Goal: Task Accomplishment & Management: Manage account settings

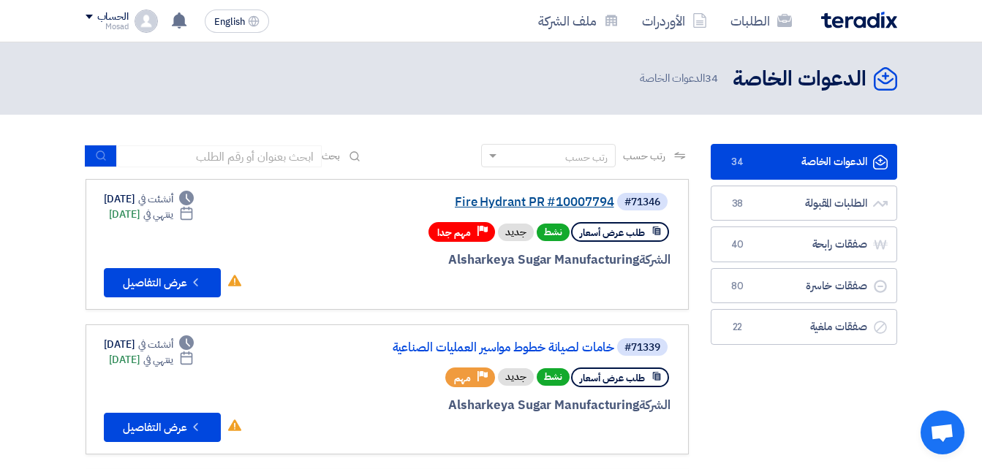
click at [493, 198] on link "Fire Hydrant PR #10007794" at bounding box center [468, 202] width 292 height 13
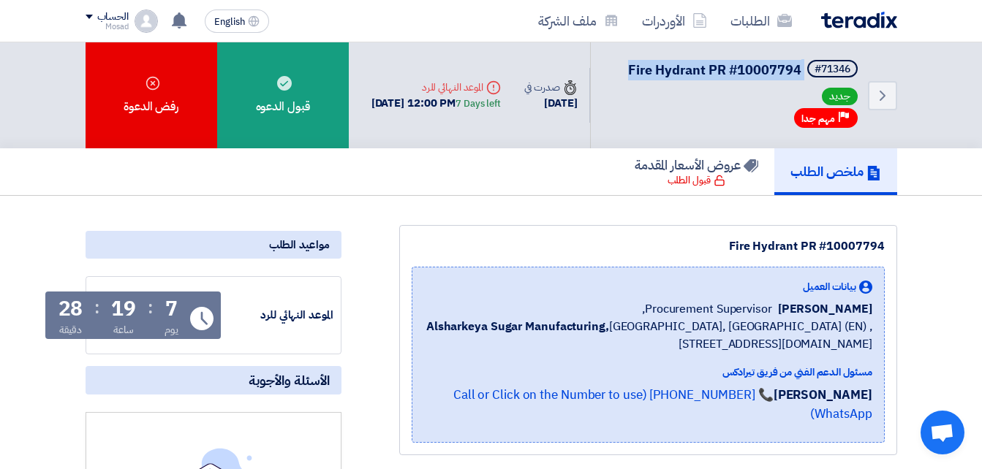
drag, startPoint x: 671, startPoint y: 67, endPoint x: 803, endPoint y: 69, distance: 131.6
click at [803, 69] on div "Back #71346 Fire Hydrant PR #10007794 جديد Priority مهم جدا" at bounding box center [743, 95] width 307 height 106
drag, startPoint x: 803, startPoint y: 69, endPoint x: 786, endPoint y: 69, distance: 16.8
drag, startPoint x: 725, startPoint y: 240, endPoint x: 905, endPoint y: 244, distance: 179.9
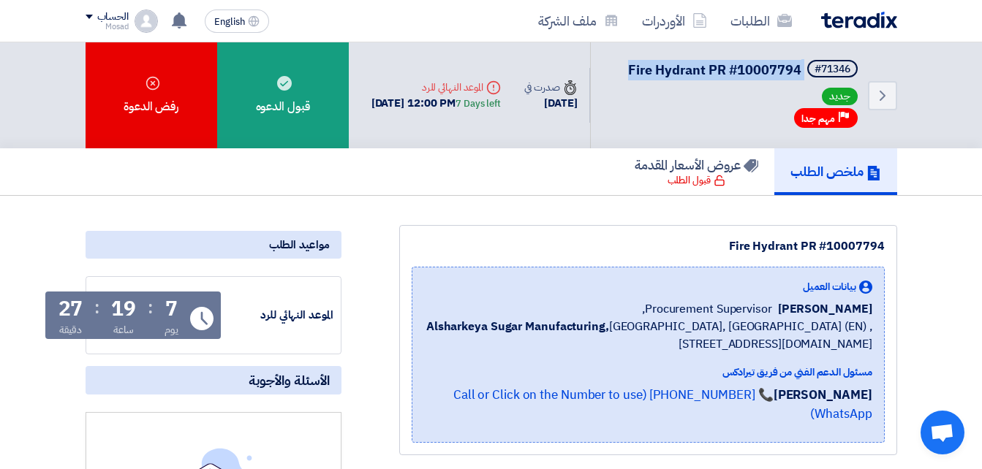
drag, startPoint x: 905, startPoint y: 244, endPoint x: 873, endPoint y: 244, distance: 32.2
copy div "Fire Hydrant PR #10007794"
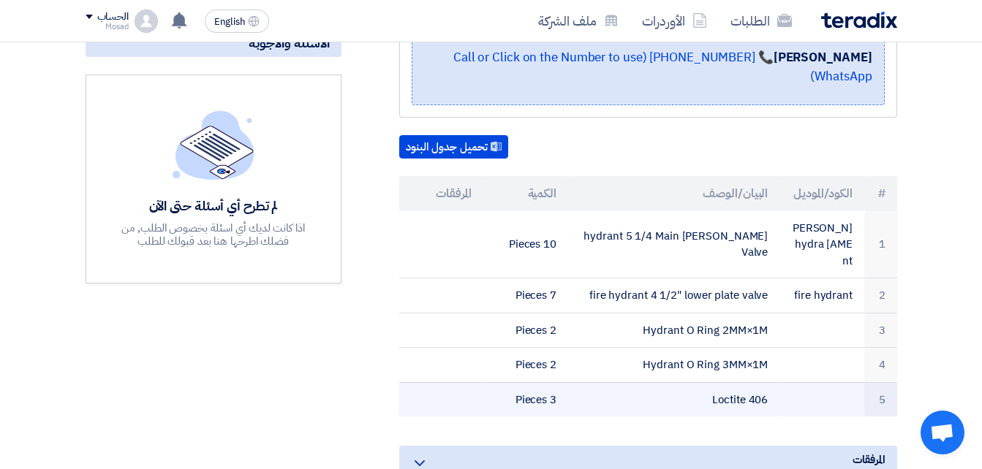
scroll to position [366, 0]
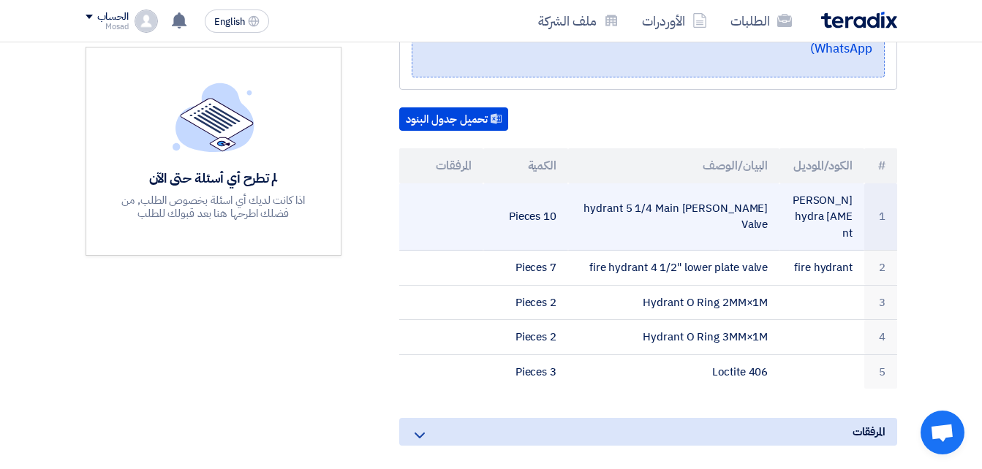
drag, startPoint x: 596, startPoint y: 184, endPoint x: 766, endPoint y: 203, distance: 170.7
click at [766, 203] on td "[PERSON_NAME] hydrant 5 1/4 Main Valve" at bounding box center [673, 217] width 211 height 67
drag, startPoint x: 766, startPoint y: 203, endPoint x: 754, endPoint y: 192, distance: 15.5
copy td "[PERSON_NAME] hydrant 5 1/4 Main Valve"
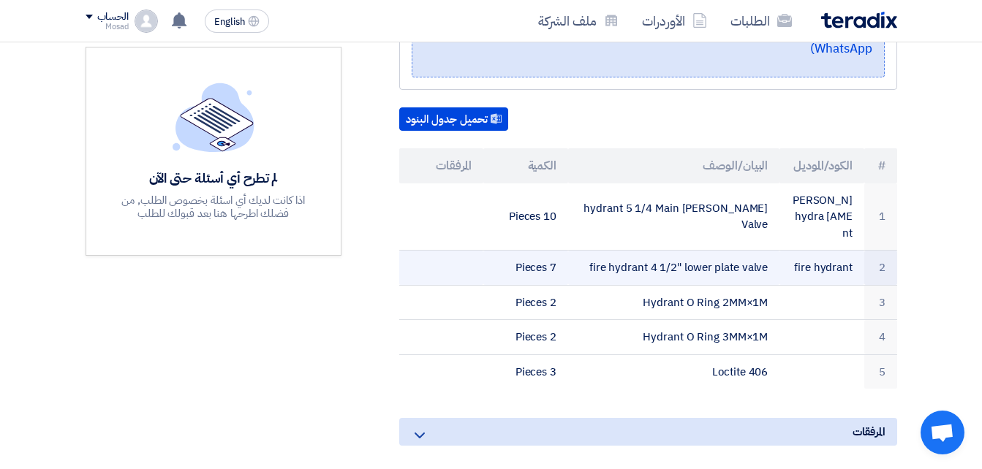
drag, startPoint x: 582, startPoint y: 228, endPoint x: 773, endPoint y: 238, distance: 191.1
click at [773, 251] on td "fire hydrant 4 1/2" lower plate valve" at bounding box center [673, 268] width 211 height 35
drag, startPoint x: 773, startPoint y: 238, endPoint x: 753, endPoint y: 230, distance: 21.1
copy td "fire hydrant 4 1/2" lower plate valve"
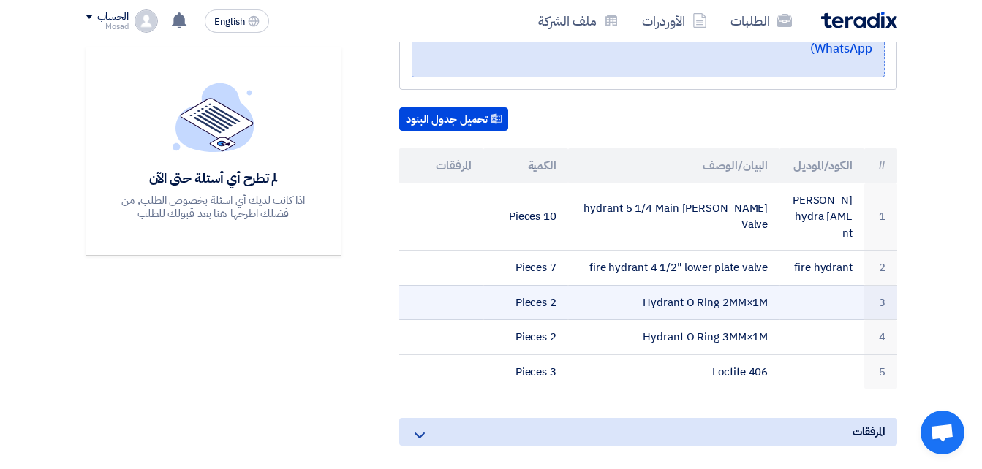
drag, startPoint x: 638, startPoint y: 255, endPoint x: 778, endPoint y: 273, distance: 141.6
click at [778, 285] on td "Hydrant O Ring 2MM×1M" at bounding box center [673, 302] width 211 height 35
drag, startPoint x: 778, startPoint y: 273, endPoint x: 752, endPoint y: 271, distance: 26.5
copy td "Hydrant O Ring 2MM×1M"
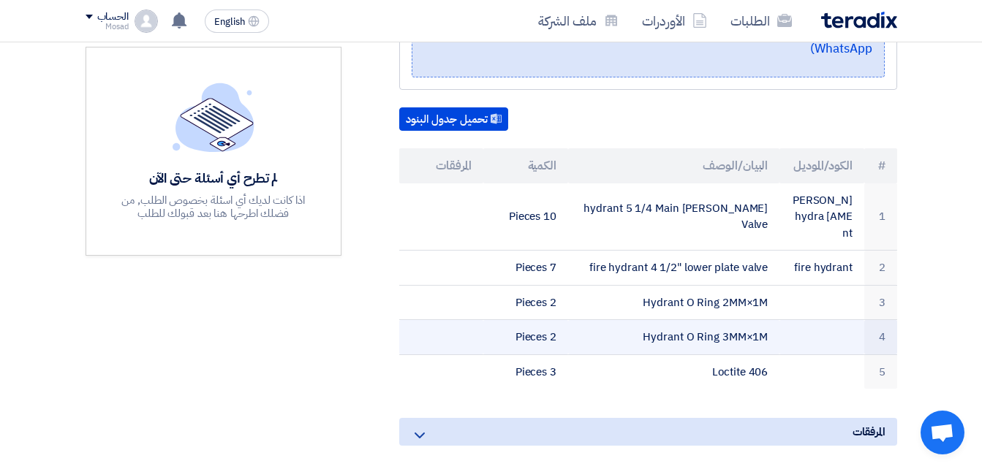
drag, startPoint x: 629, startPoint y: 301, endPoint x: 777, endPoint y: 304, distance: 147.8
click at [777, 320] on td "Hydrant O Ring 3MM×1M" at bounding box center [673, 337] width 211 height 35
drag, startPoint x: 777, startPoint y: 304, endPoint x: 755, endPoint y: 301, distance: 22.1
copy td "Hydrant O Ring 3MM×1M"
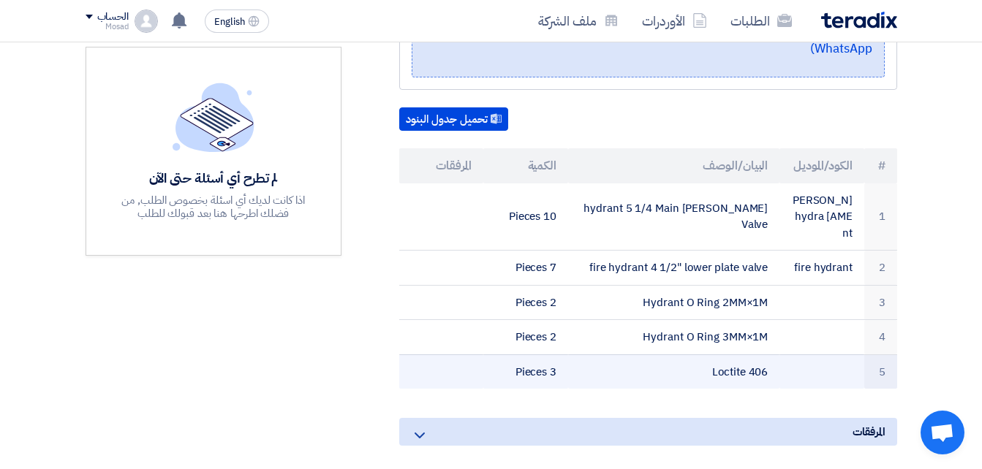
click at [682, 355] on td "Loctite 406" at bounding box center [673, 372] width 211 height 34
drag, startPoint x: 682, startPoint y: 335, endPoint x: 793, endPoint y: 339, distance: 110.5
click at [800, 355] on tr "5 Loctite 406 3 Pieces" at bounding box center [648, 372] width 498 height 34
drag, startPoint x: 793, startPoint y: 339, endPoint x: 760, endPoint y: 335, distance: 32.4
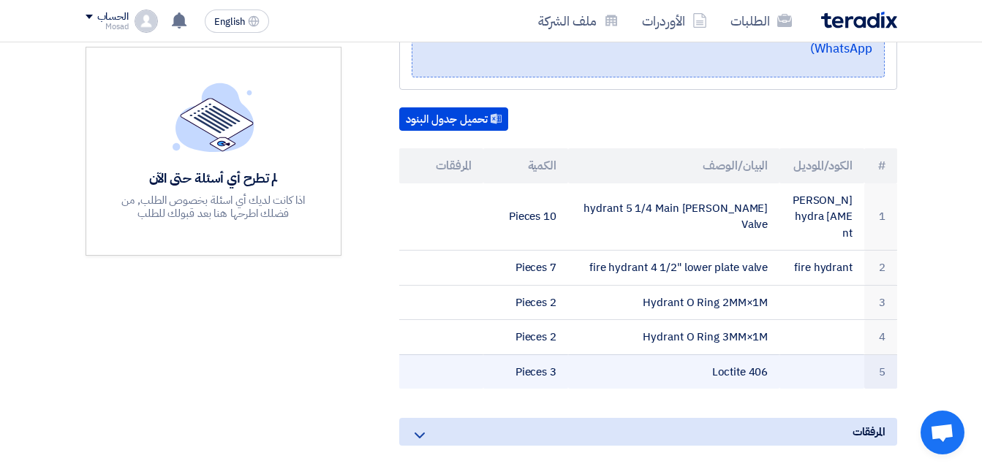
copy tr "Loctite 406"
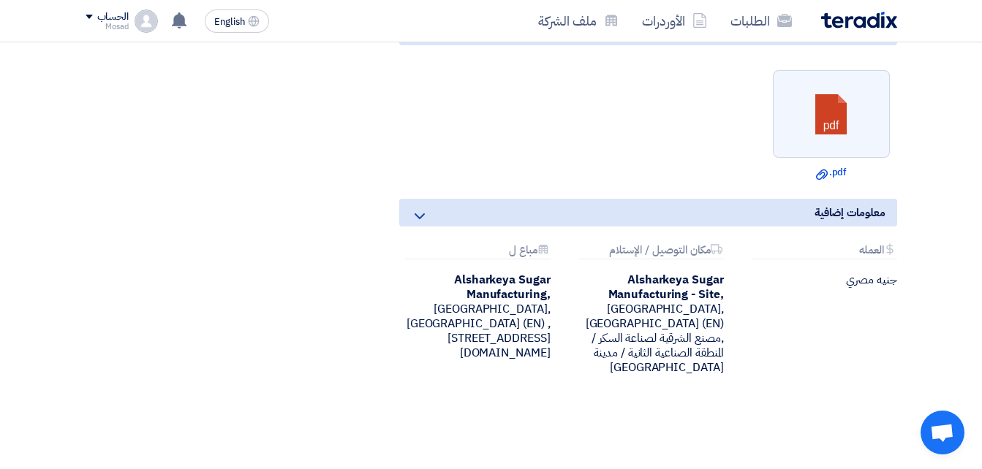
scroll to position [804, 0]
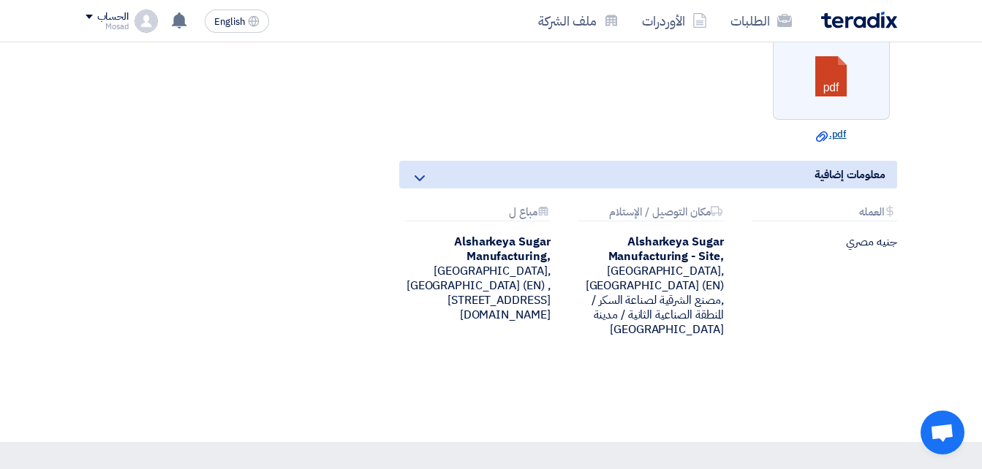
click at [829, 127] on link "Download file .pdf" at bounding box center [831, 134] width 108 height 15
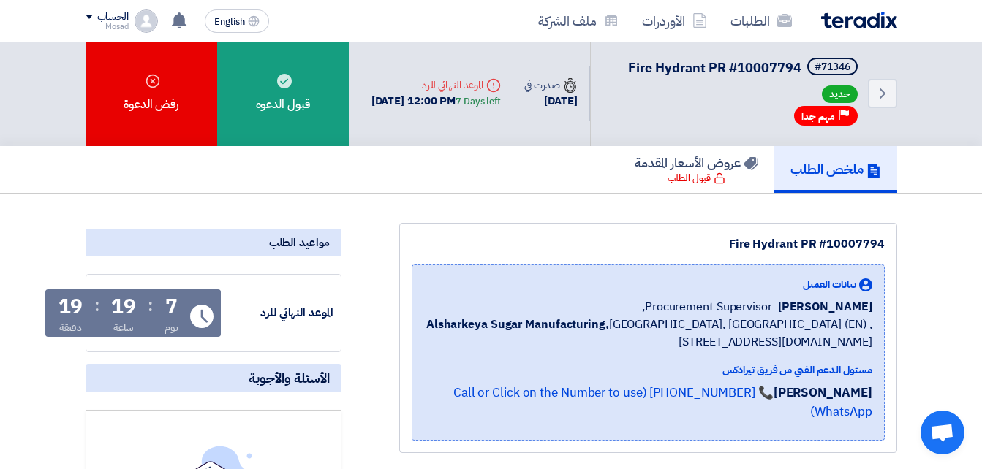
scroll to position [0, 0]
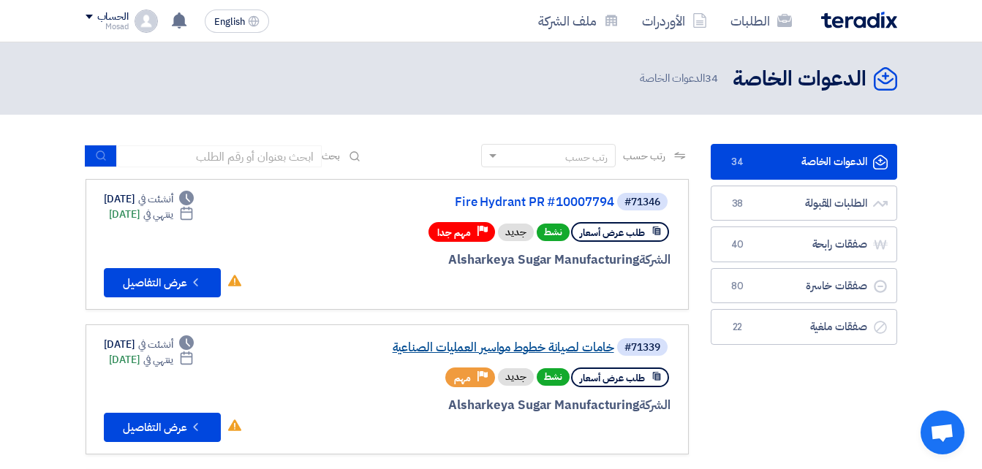
click at [528, 346] on link "خامات لصيانة خطوط مواسير العمليات الصناعية" at bounding box center [468, 347] width 292 height 13
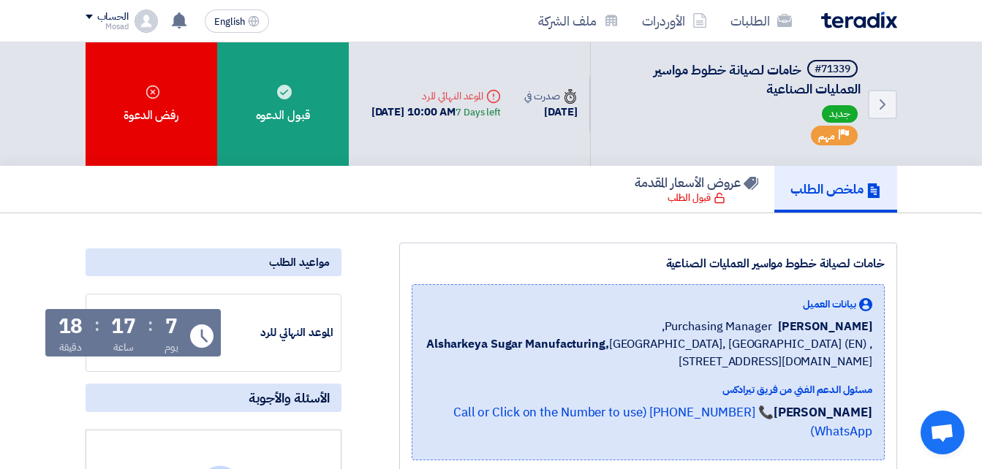
drag, startPoint x: 733, startPoint y: 263, endPoint x: 891, endPoint y: 271, distance: 158.1
click at [891, 271] on div "خامات لصيانة خطوط مواسير العمليات الصناعية بيانات العميل [PERSON_NAME] Purchasi…" at bounding box center [648, 358] width 498 height 230
drag, startPoint x: 886, startPoint y: 271, endPoint x: 858, endPoint y: 266, distance: 27.4
copy div "خامات لصيانة خطوط مواسير العمليات الصناعية"
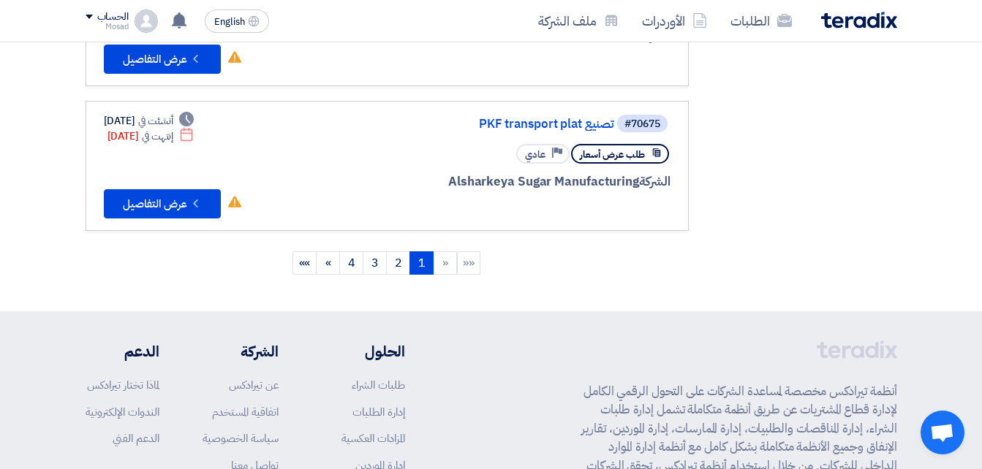
scroll to position [1389, 0]
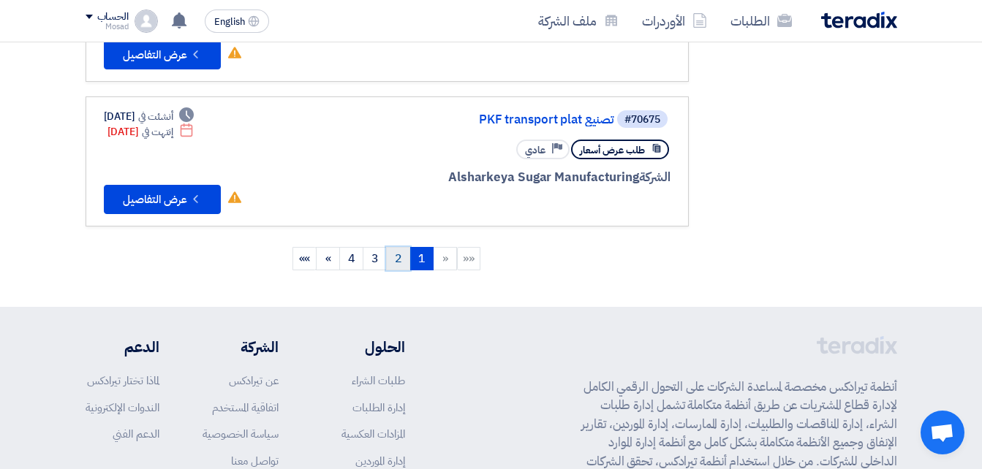
click at [399, 256] on link "2" at bounding box center [398, 258] width 24 height 23
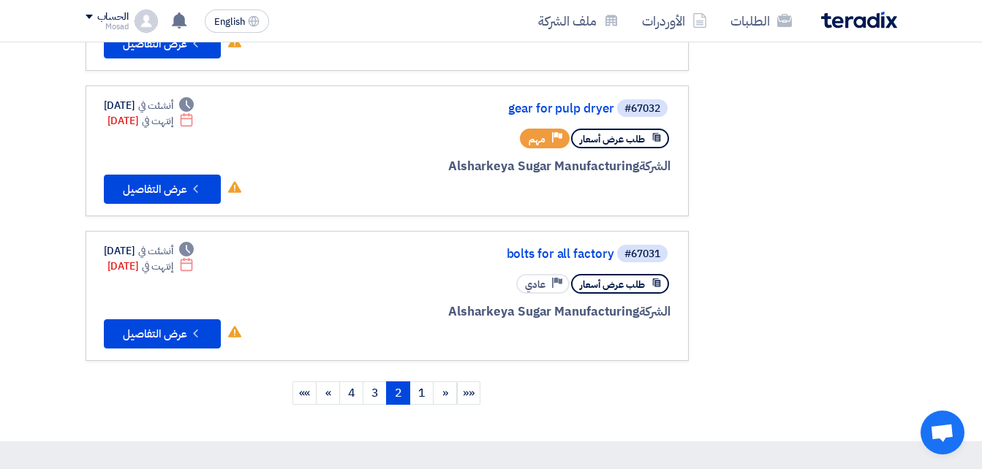
scroll to position [1316, 0]
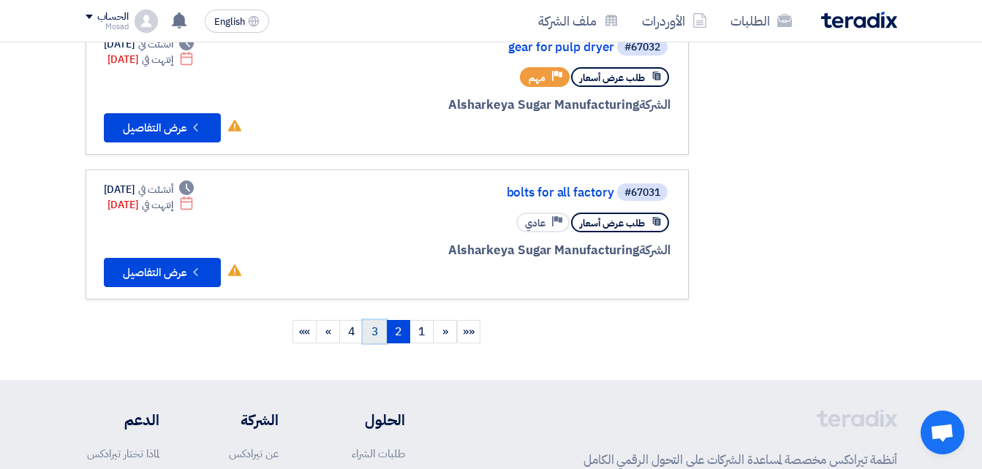
click at [375, 330] on link "3" at bounding box center [375, 331] width 24 height 23
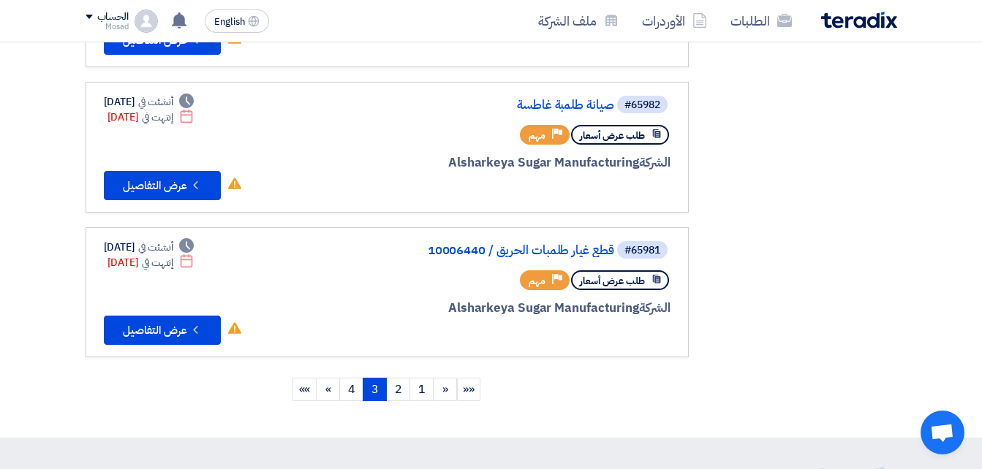
scroll to position [1389, 0]
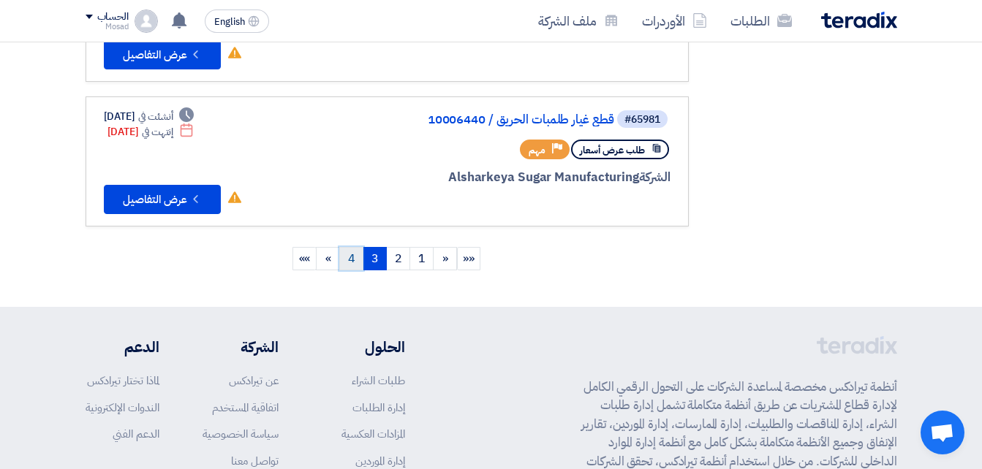
click at [350, 261] on link "4" at bounding box center [351, 258] width 24 height 23
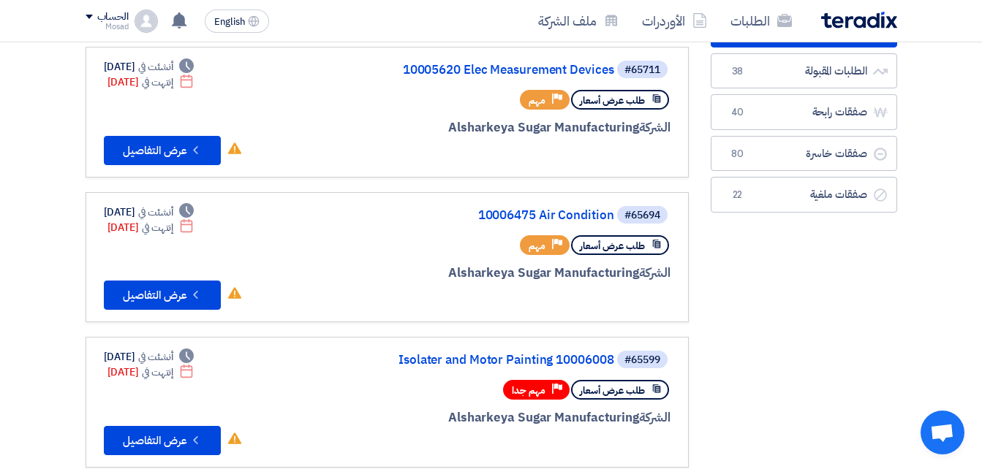
scroll to position [0, 0]
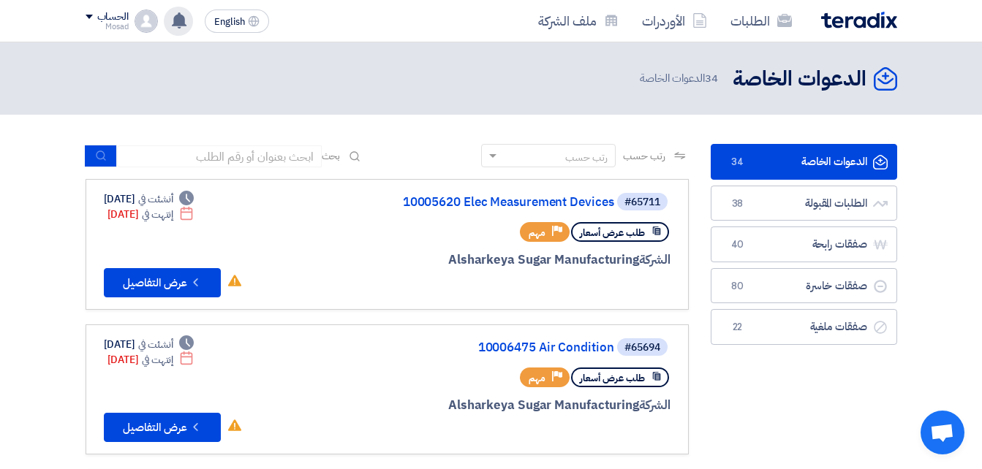
click at [184, 15] on use at bounding box center [179, 20] width 15 height 16
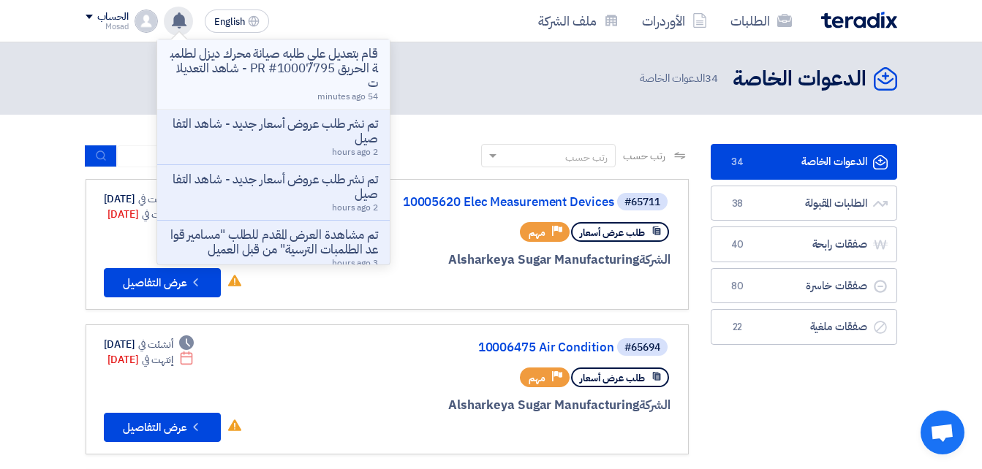
click at [287, 72] on p "قام بتعديل علي طلبه صيانة محرك ديزل لطلمبة الحريق PR #10007795 - شاهد التعديلات" at bounding box center [273, 69] width 209 height 44
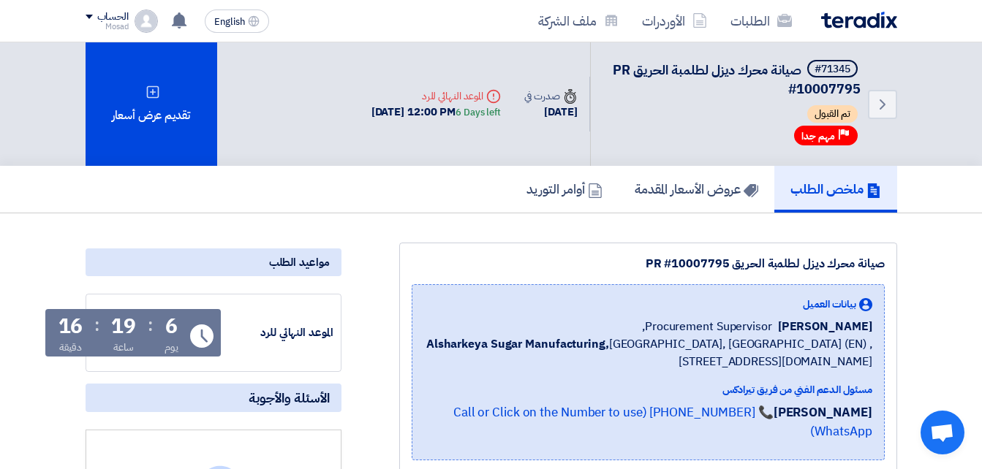
drag, startPoint x: 632, startPoint y: 259, endPoint x: 895, endPoint y: 265, distance: 263.3
click at [895, 265] on div "صيانة محرك ديزل لطلمبة الحريق PR #10007795 بيانات العميل [PERSON_NAME] Procurem…" at bounding box center [648, 358] width 498 height 230
drag, startPoint x: 892, startPoint y: 265, endPoint x: 855, endPoint y: 262, distance: 37.5
copy div "صيانة محرك ديزل لطلمبة الحريق PR #10007795"
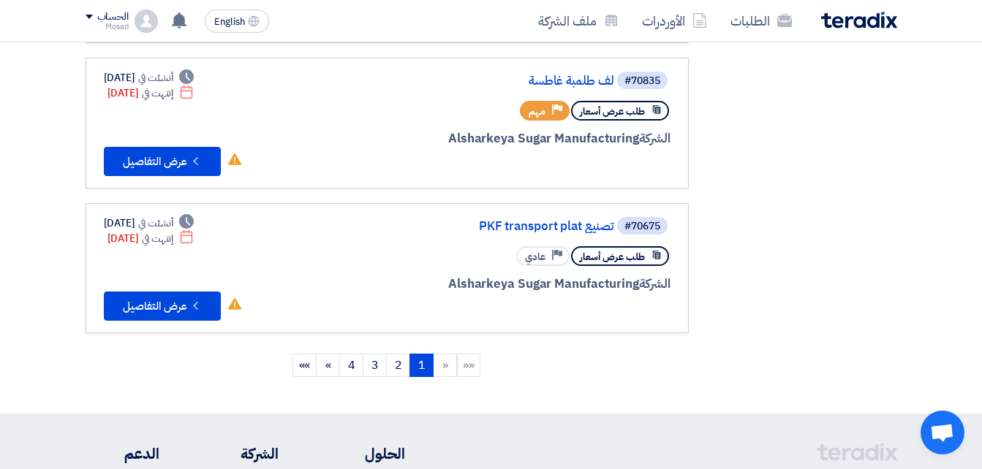
scroll to position [1316, 0]
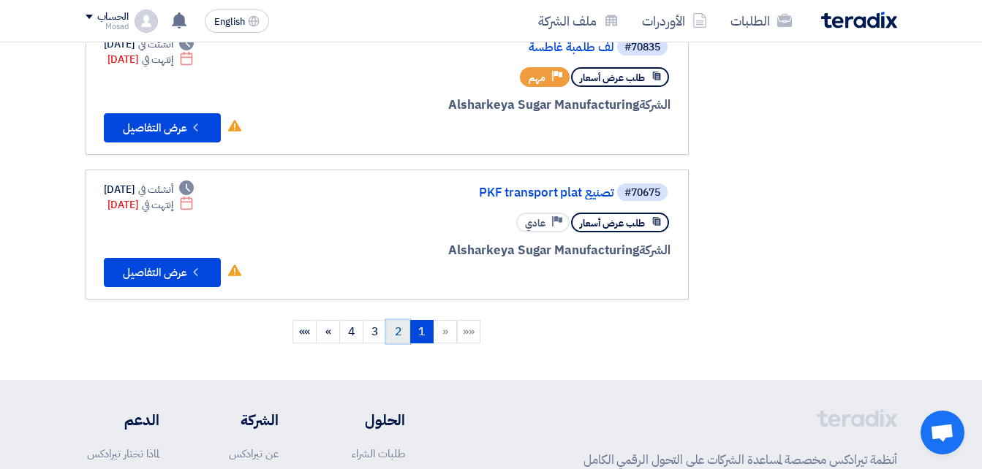
click at [401, 336] on link "2" at bounding box center [398, 331] width 24 height 23
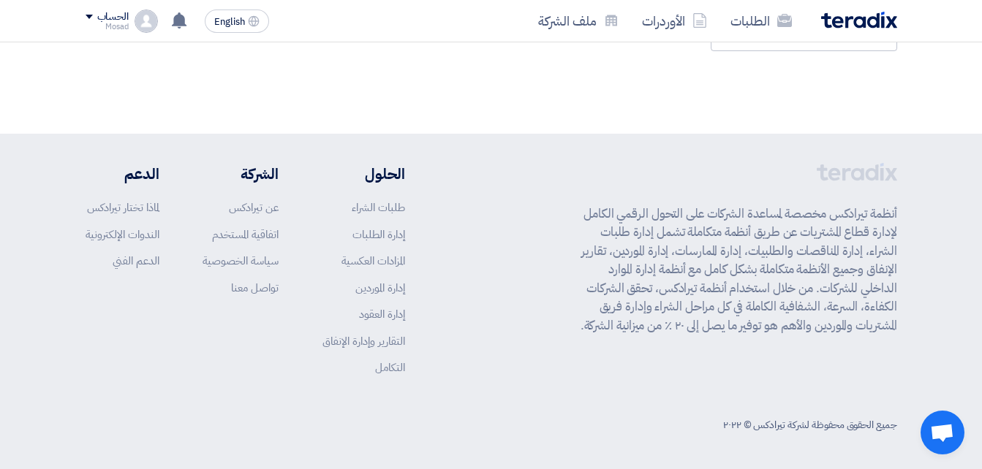
scroll to position [0, 0]
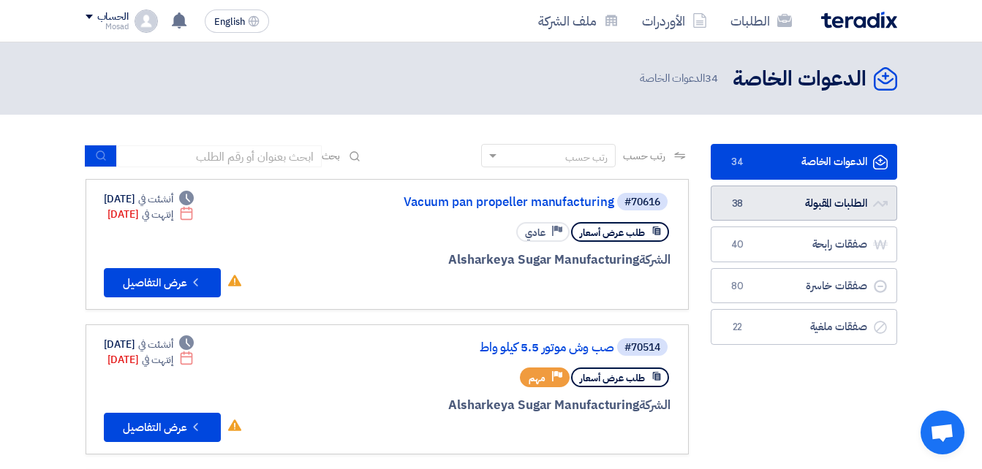
click at [758, 197] on link "الطلبات المقبولة الطلبات المقبولة 38" at bounding box center [804, 204] width 186 height 36
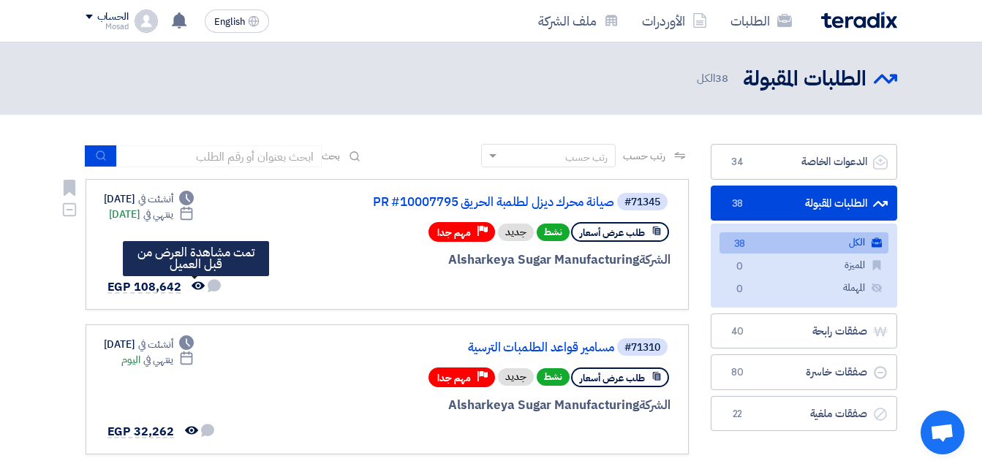
click at [193, 285] on icon "تمت مشاهدة العرض من قبل العميل" at bounding box center [198, 285] width 13 height 13
click at [195, 282] on use at bounding box center [198, 286] width 13 height 8
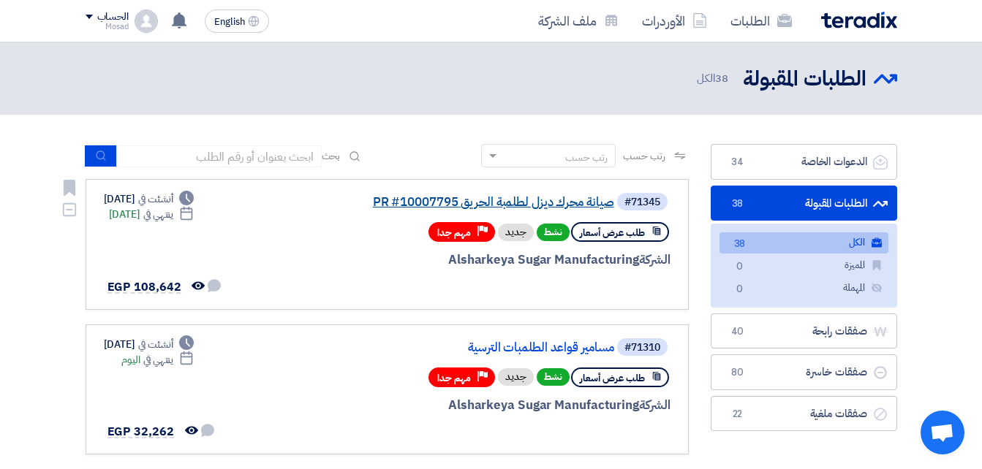
click at [486, 200] on link "صيانة محرك ديزل لطلمبة الحريق PR #10007795" at bounding box center [468, 202] width 292 height 13
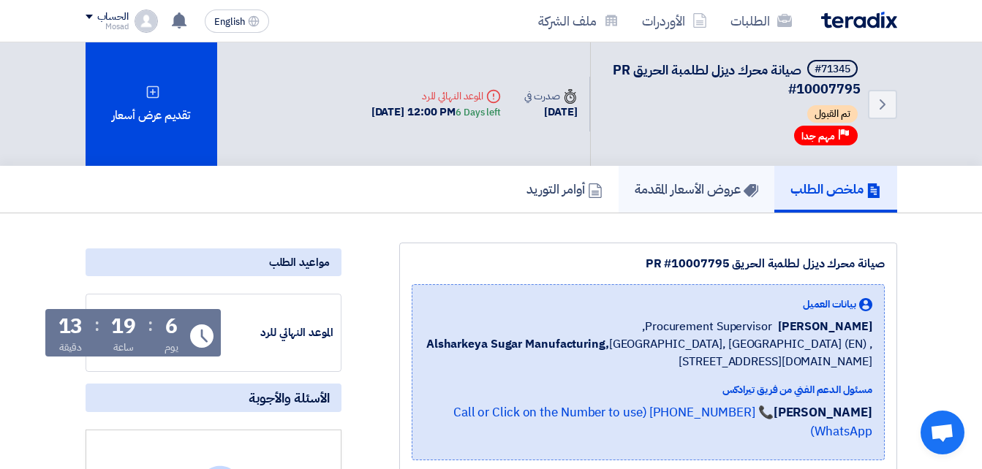
click at [685, 189] on h5 "عروض الأسعار المقدمة" at bounding box center [697, 189] width 124 height 17
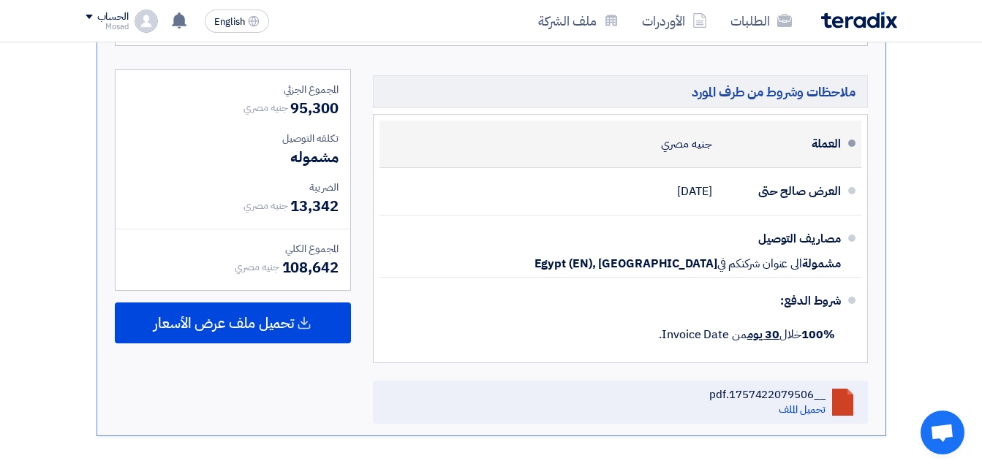
scroll to position [1024, 0]
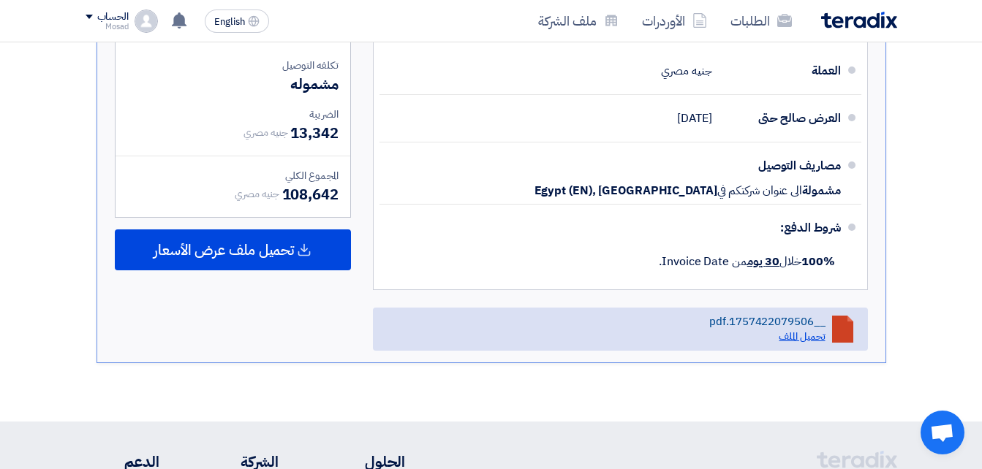
click at [796, 336] on link "تحميل الملف" at bounding box center [802, 336] width 46 height 15
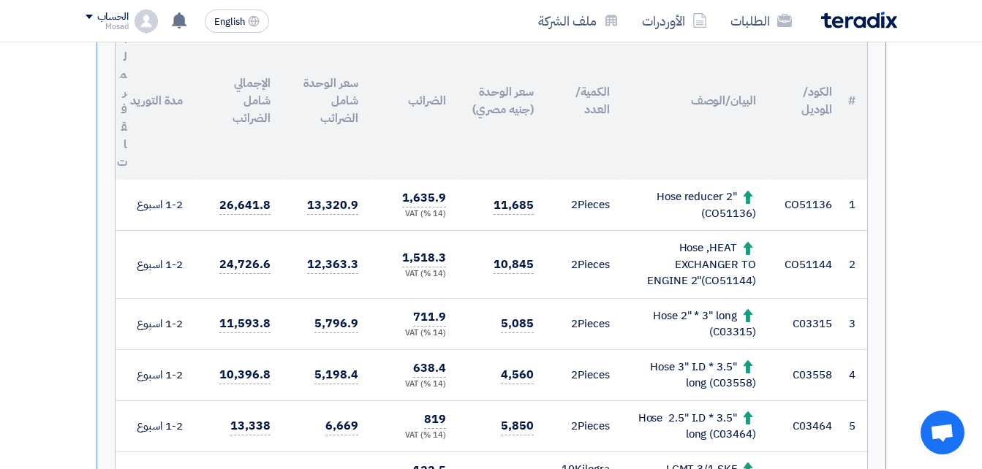
scroll to position [434, 0]
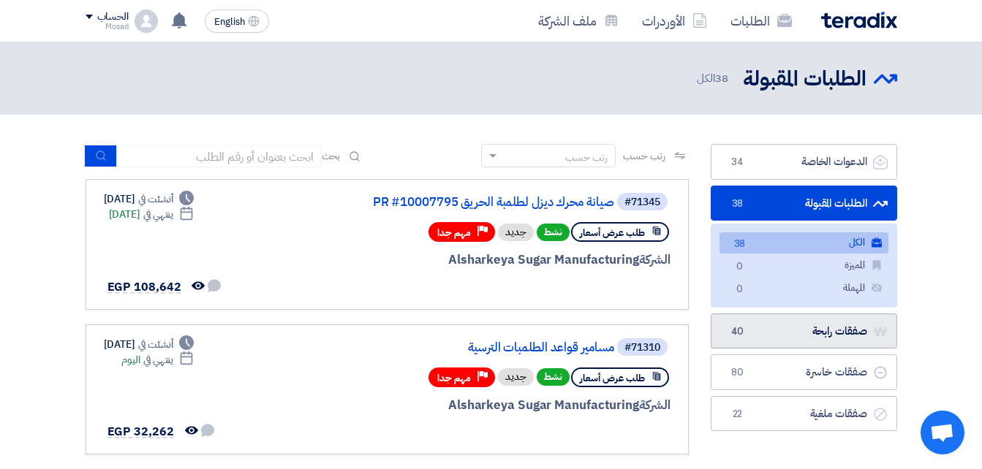
click at [774, 334] on link "صفقات رابحة صفقات رابحة 40" at bounding box center [804, 332] width 186 height 36
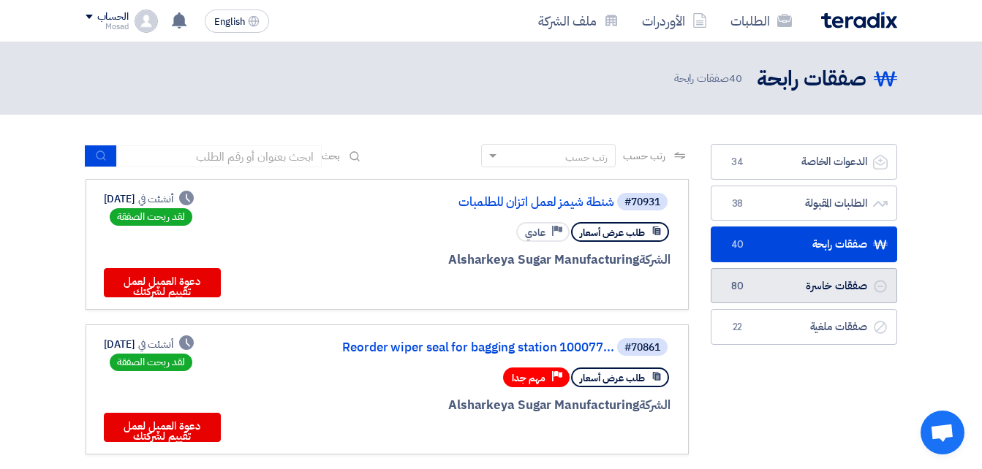
click at [747, 291] on link "صفقات خاسرة صفقات خاسرة 80" at bounding box center [804, 286] width 186 height 36
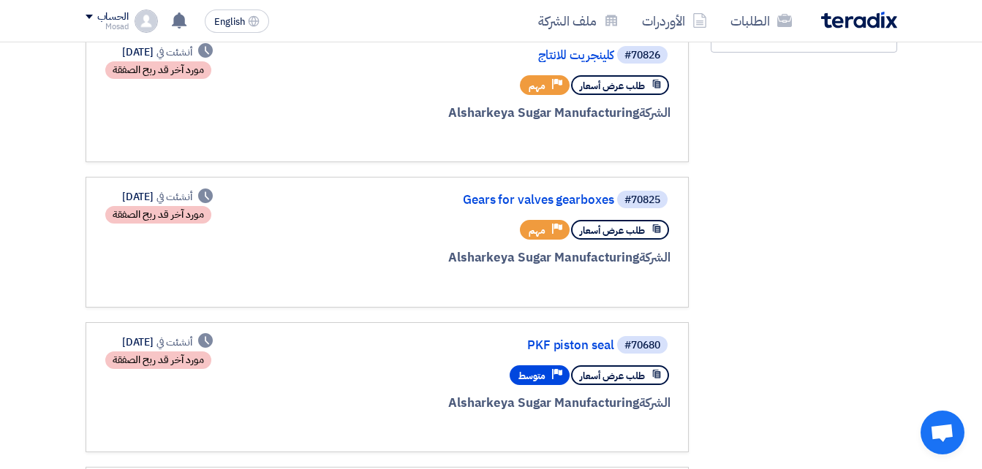
scroll to position [366, 0]
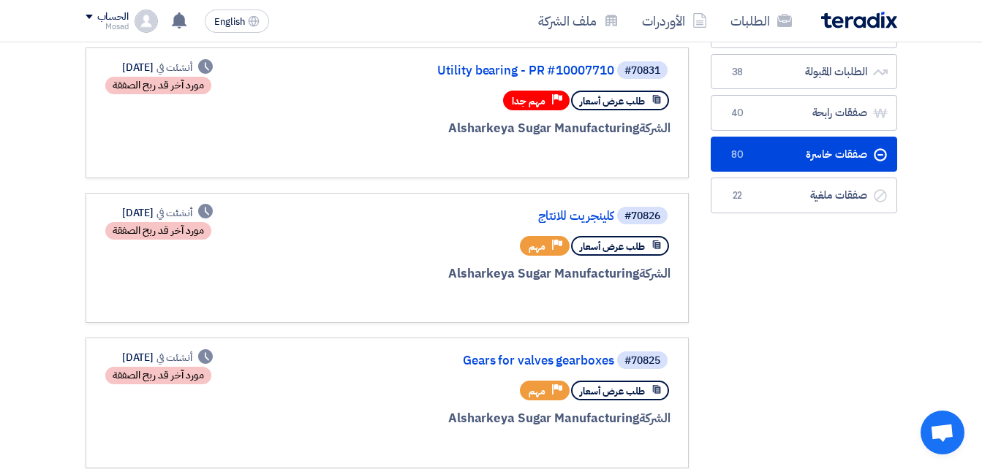
scroll to position [0, 0]
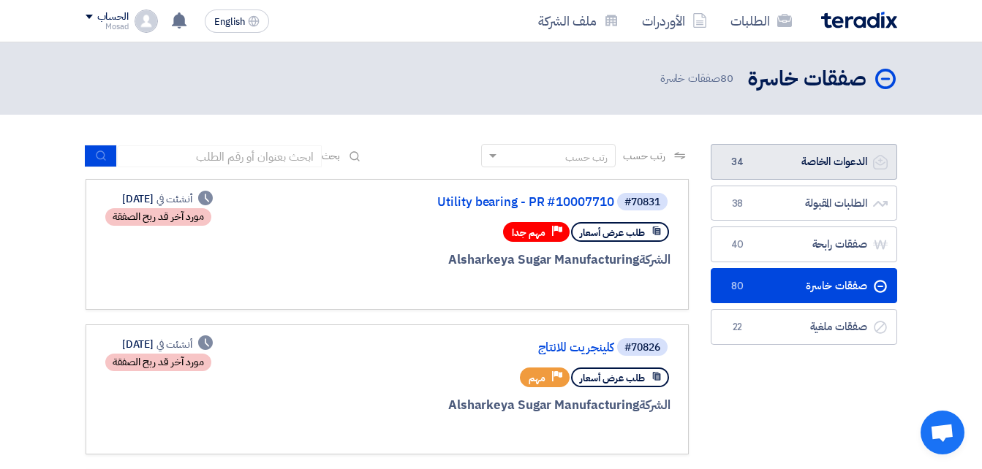
click at [806, 156] on link "الدعوات الخاصة الدعوات الخاصة 34" at bounding box center [804, 162] width 186 height 36
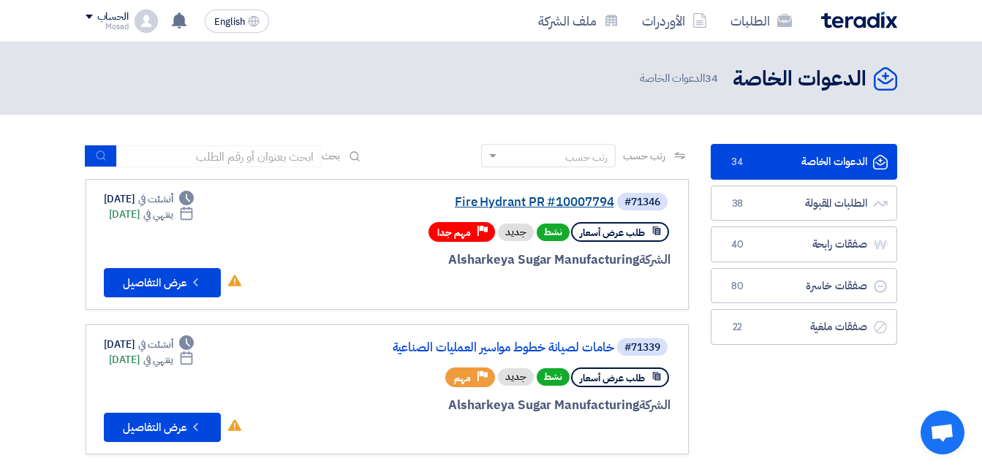
click at [552, 198] on link "Fire Hydrant PR #10007794" at bounding box center [468, 202] width 292 height 13
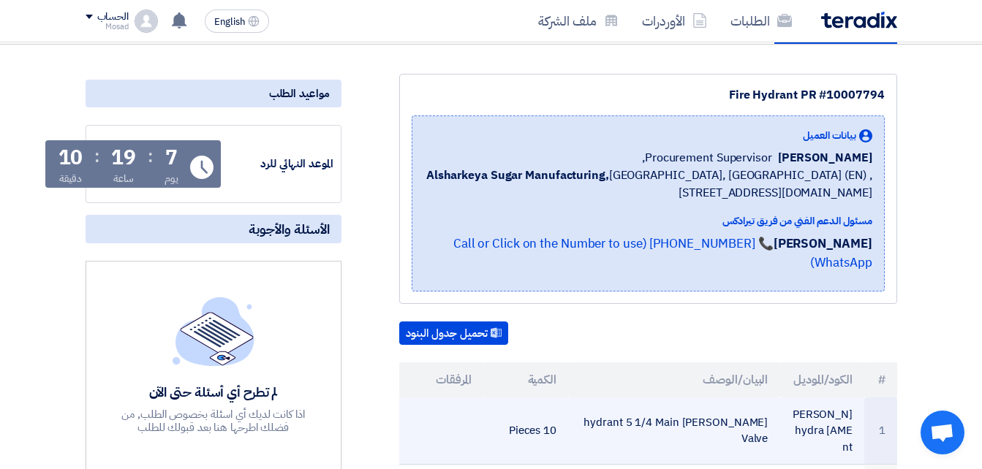
scroll to position [146, 0]
